Goal: Information Seeking & Learning: Learn about a topic

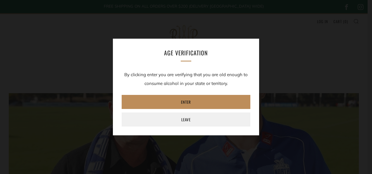
click at [194, 98] on link "Enter" at bounding box center [186, 102] width 129 height 14
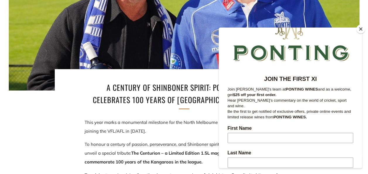
scroll to position [29, 0]
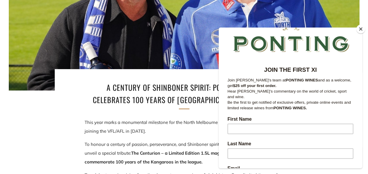
click at [358, 29] on button "Close" at bounding box center [360, 29] width 9 height 9
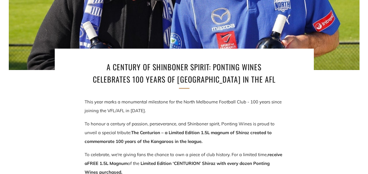
scroll to position [205, 0]
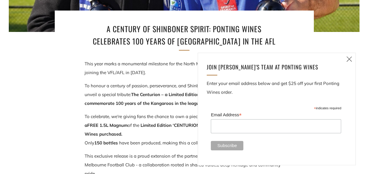
click at [348, 57] on icon at bounding box center [348, 58] width 7 height 7
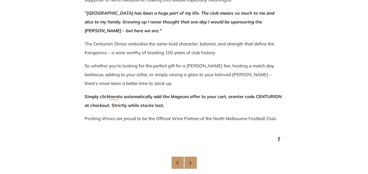
scroll to position [410, 0]
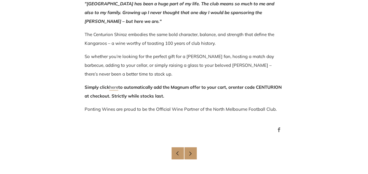
click at [116, 87] on link "here" at bounding box center [113, 87] width 9 height 6
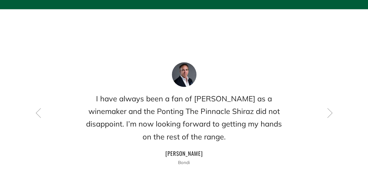
scroll to position [819, 0]
